Goal: Information Seeking & Learning: Learn about a topic

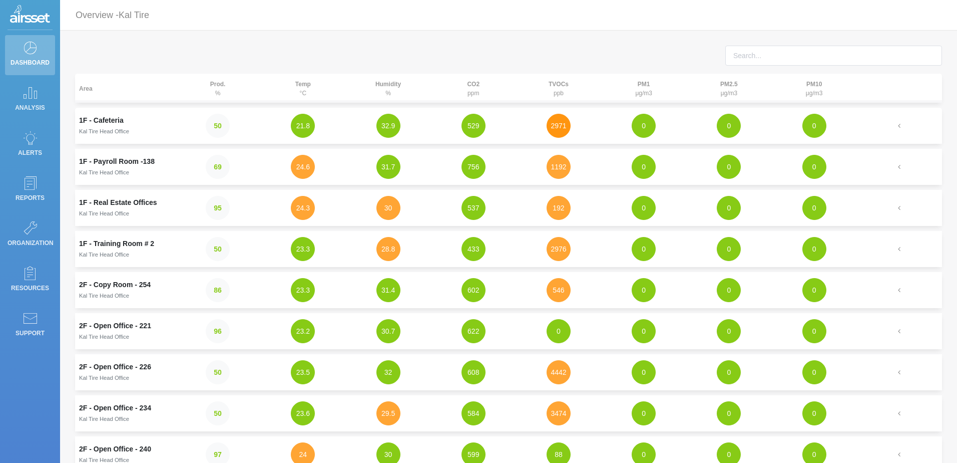
click at [552, 125] on button "2971" at bounding box center [559, 126] width 24 height 24
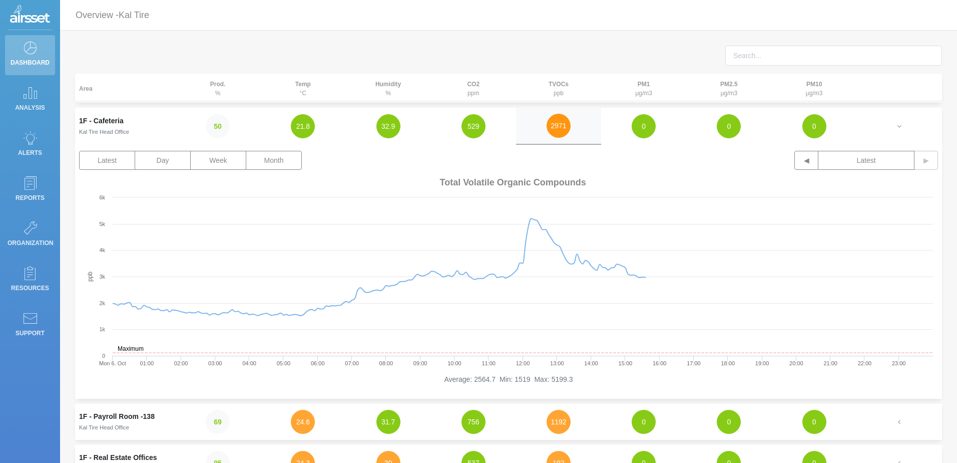
scroll to position [150, 0]
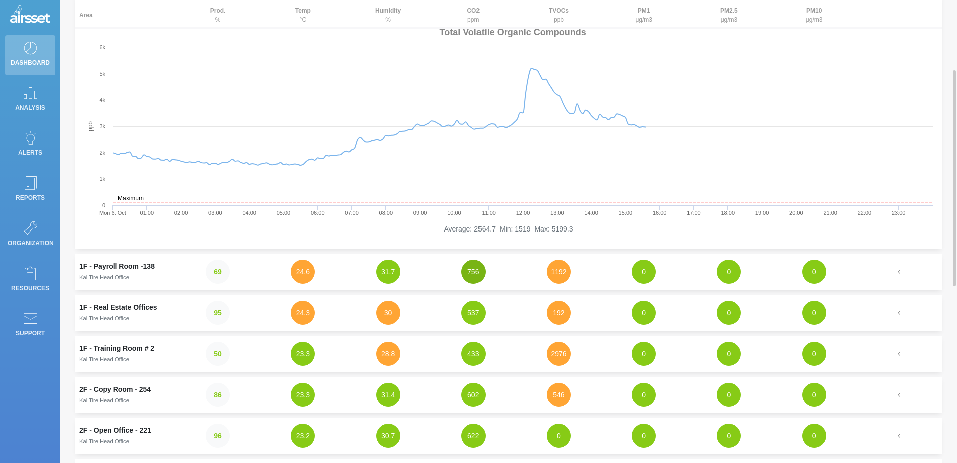
click at [481, 270] on button "756" at bounding box center [474, 271] width 24 height 24
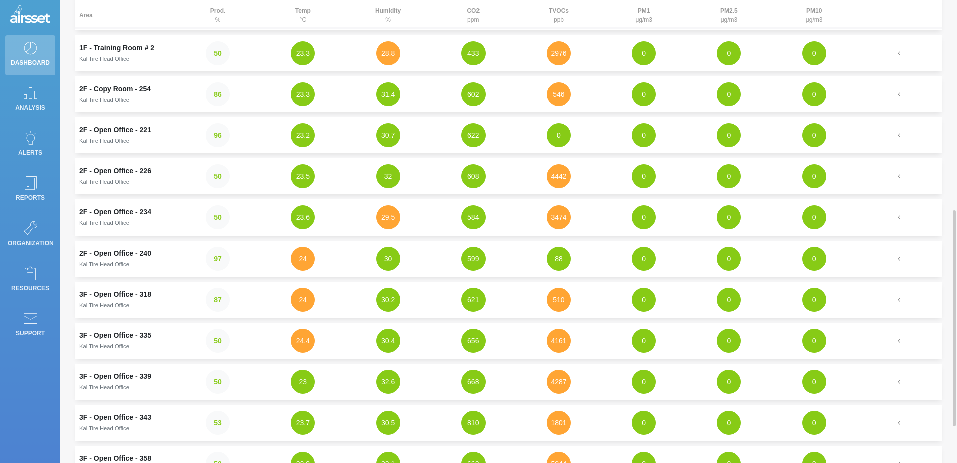
scroll to position [501, 0]
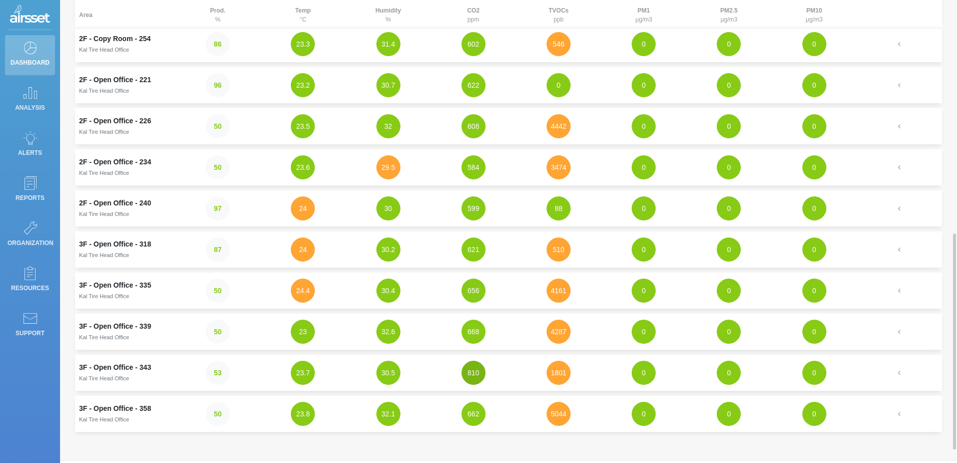
click at [478, 367] on button "810" at bounding box center [474, 373] width 24 height 24
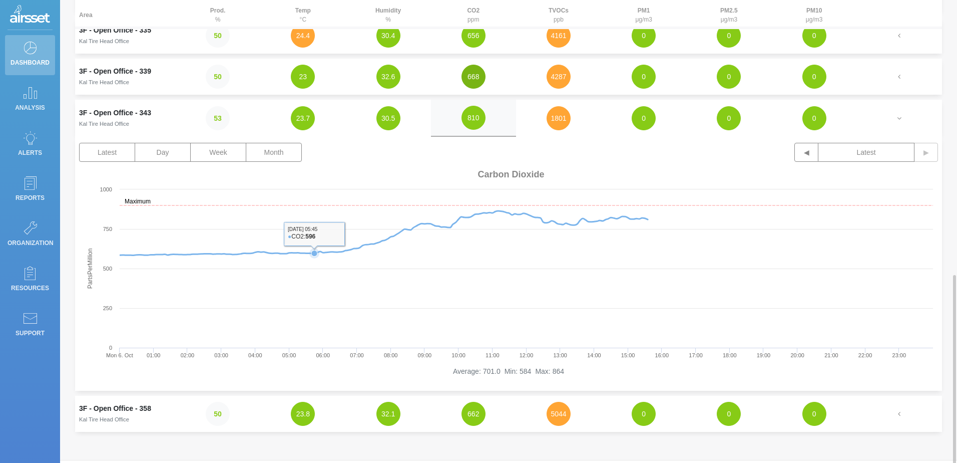
scroll to position [529, 0]
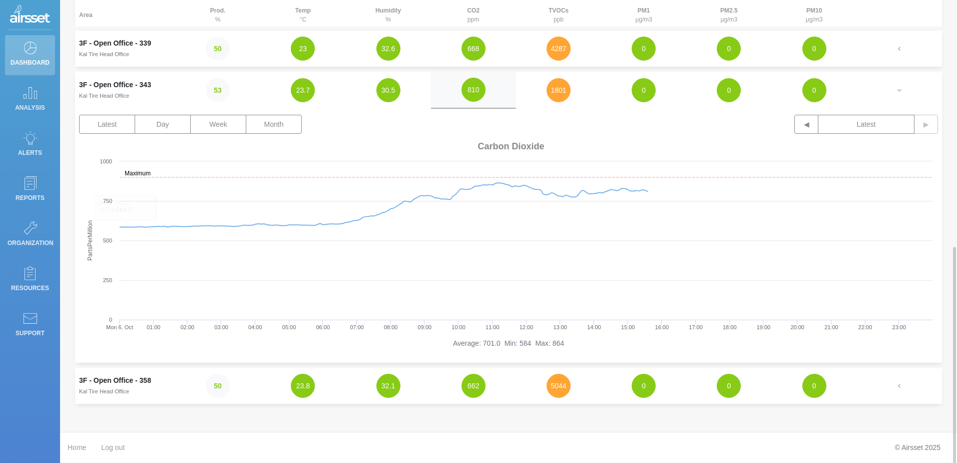
click at [110, 89] on td "3F - Open Office - 343 Kal Tire Head Office" at bounding box center [125, 90] width 100 height 37
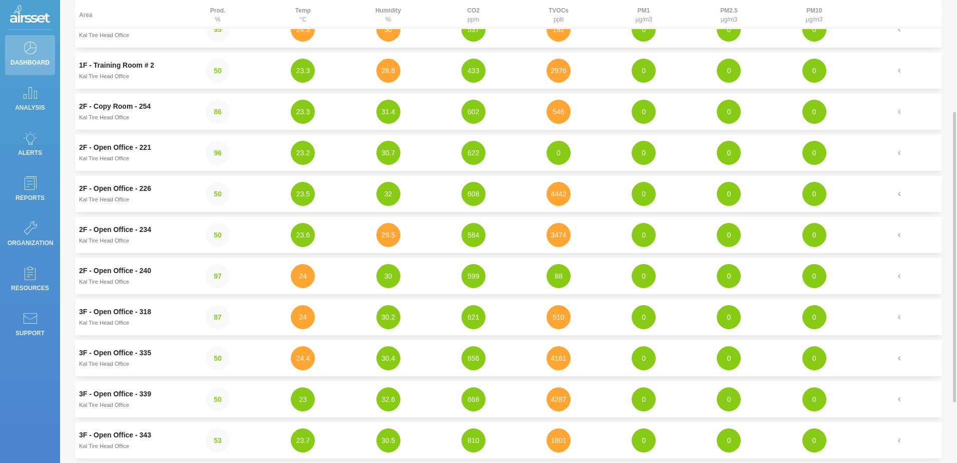
scroll to position [228, 0]
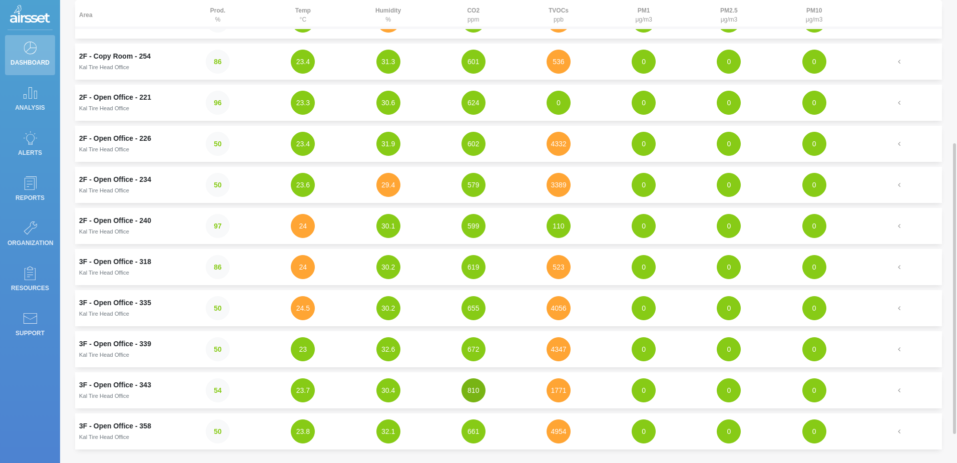
click at [467, 386] on button "810" at bounding box center [474, 390] width 24 height 24
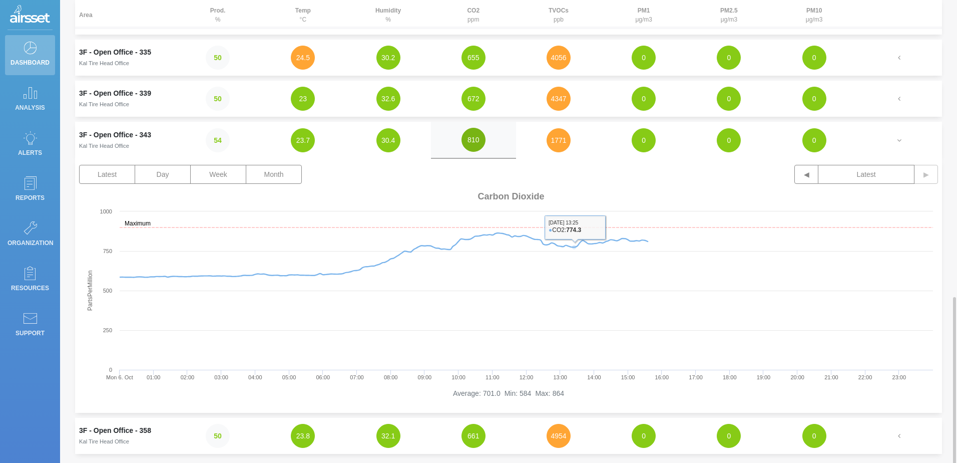
scroll to position [529, 0]
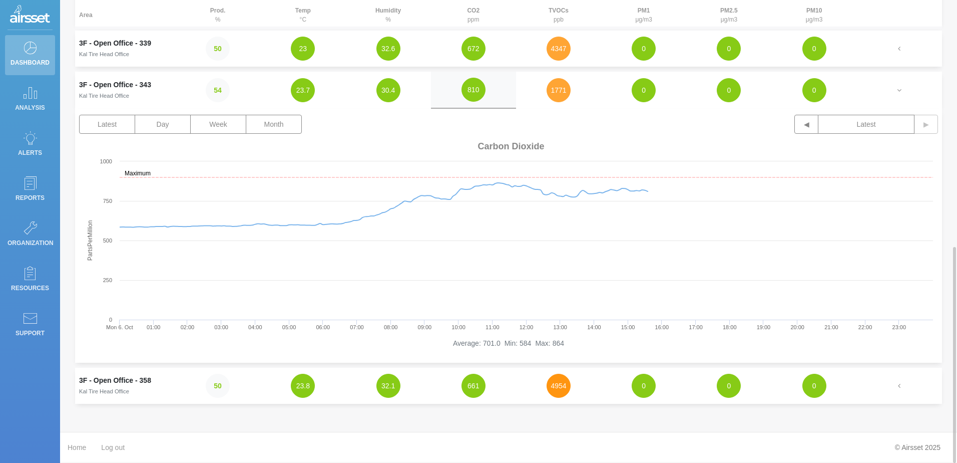
click at [562, 385] on button "4954" at bounding box center [559, 386] width 24 height 24
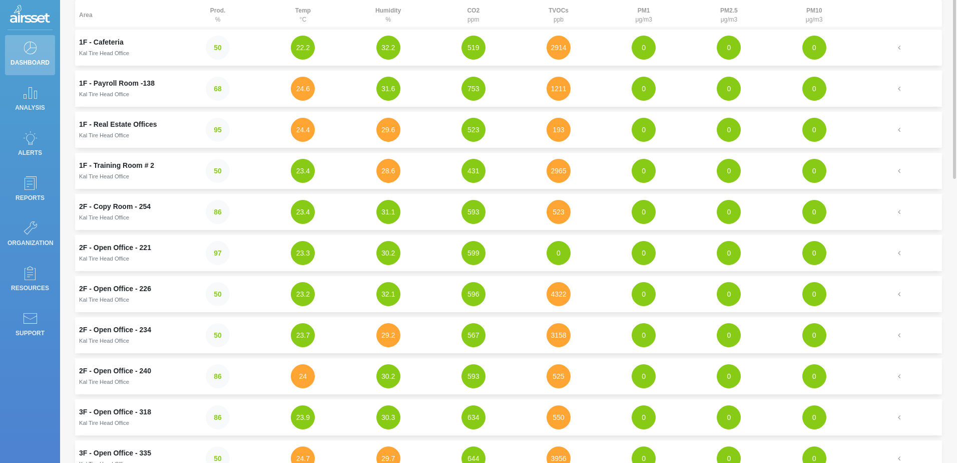
scroll to position [0, 0]
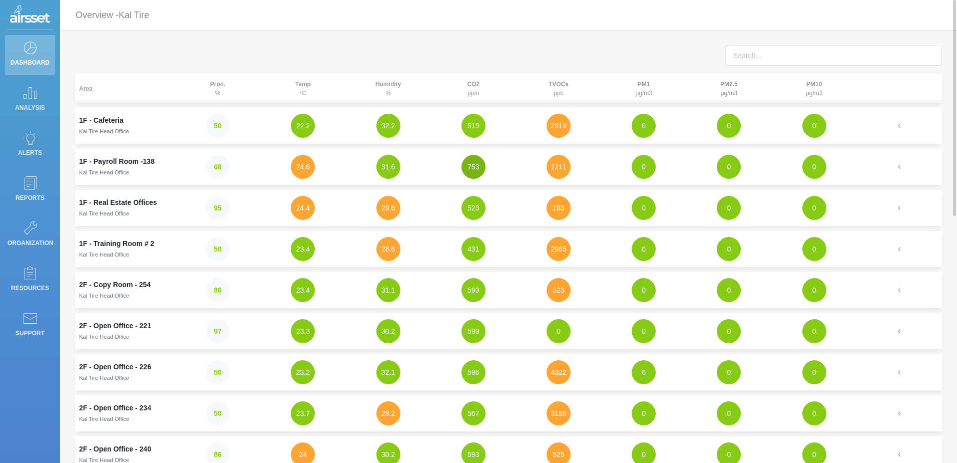
click at [469, 169] on button "753" at bounding box center [474, 167] width 24 height 24
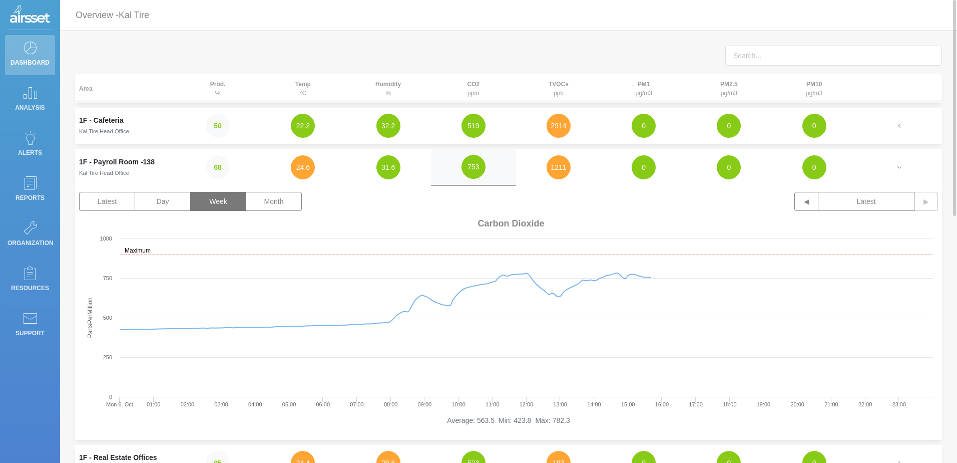
click at [220, 202] on button "Week" at bounding box center [218, 201] width 56 height 19
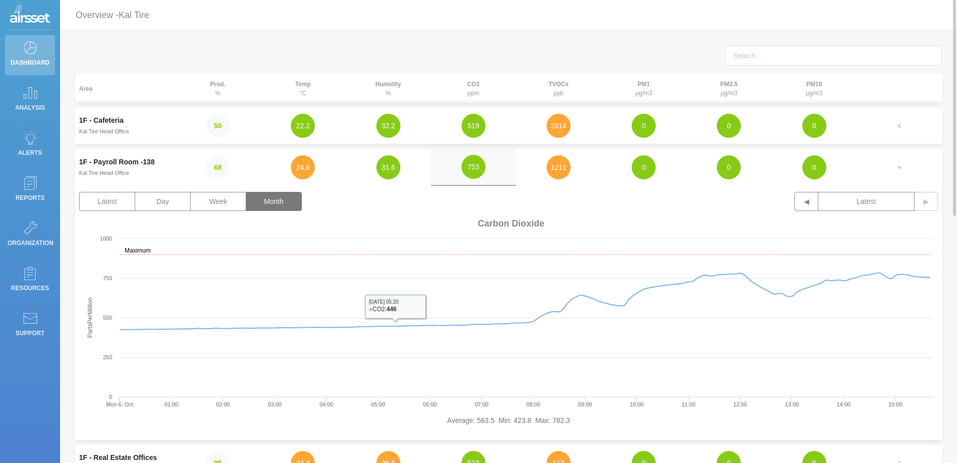
click at [274, 202] on button "Month" at bounding box center [274, 201] width 56 height 19
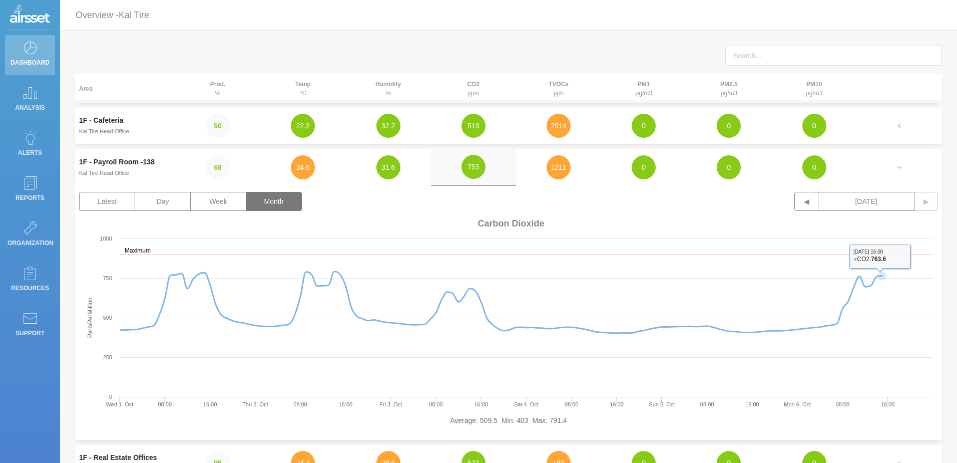
drag, startPoint x: 810, startPoint y: 380, endPoint x: 1067, endPoint y: 328, distance: 262.4
click at [957, 328] on html "Dashboard Analysis Alerts Reports Organization Resources Support Overview - Kal…" at bounding box center [478, 231] width 957 height 463
